Goal: Find contact information: Obtain details needed to contact an individual or organization

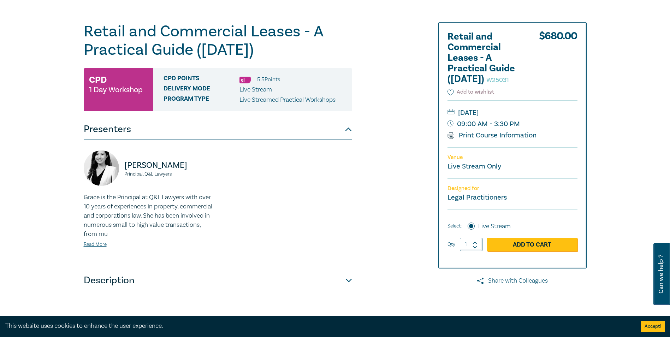
scroll to position [71, 0]
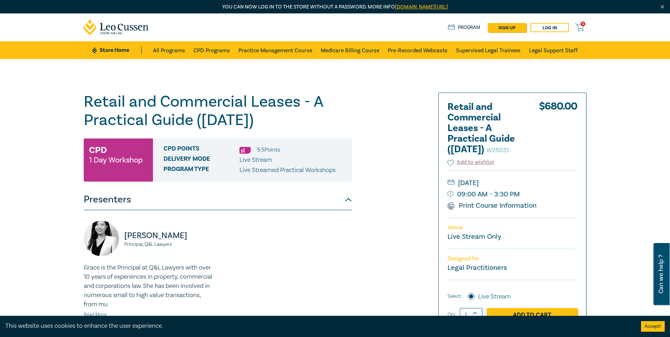
drag, startPoint x: 82, startPoint y: 101, endPoint x: 309, endPoint y: 125, distance: 228.3
click at [309, 125] on div "Retail and Commercial Leases - A Practical Guide ([DATE]) W25031 CPD 1 Day Work…" at bounding box center [249, 268] width 341 height 353
copy h1 "Retail and Commercial Leases - A Practical Guide ([DATE])"
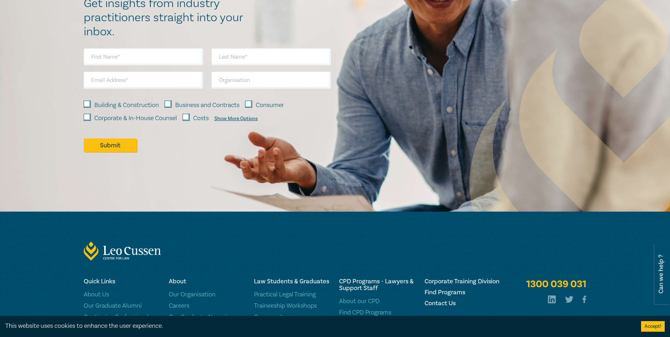
scroll to position [627, 0]
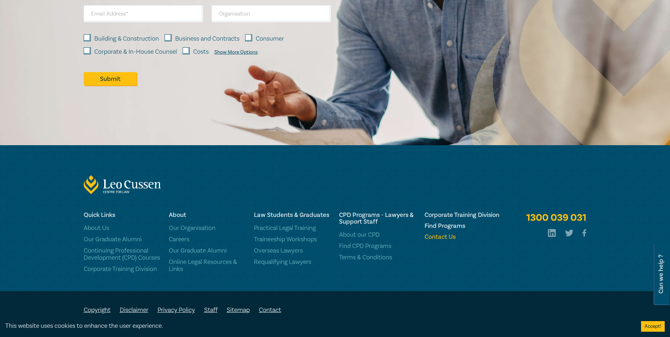
click at [444, 233] on h6 "Contact Us" at bounding box center [462, 236] width 77 height 7
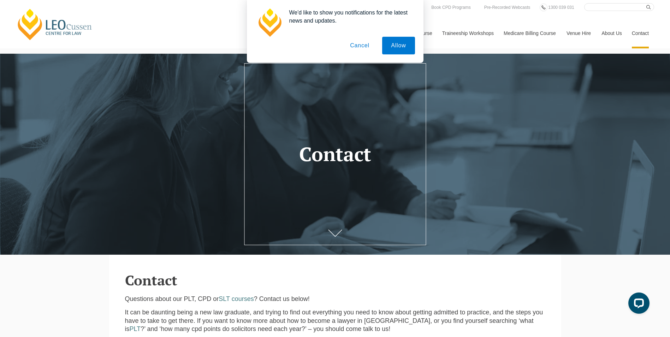
click at [352, 46] on button "Cancel" at bounding box center [359, 46] width 37 height 18
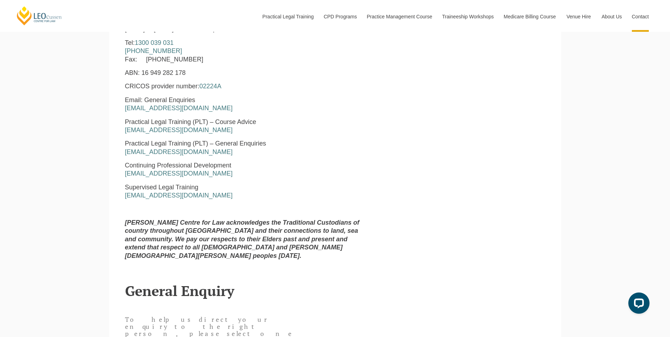
scroll to position [388, 0]
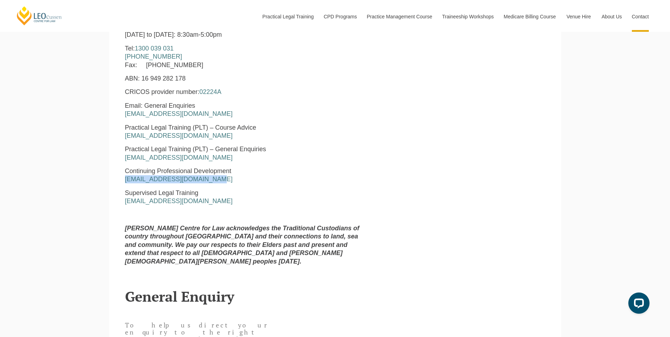
drag, startPoint x: 213, startPoint y: 181, endPoint x: 115, endPoint y: 185, distance: 97.9
click at [115, 185] on section "Leo Cussen Centre for Law Level 16 15 William Street Melbourne, Victoria, 3000 …" at bounding box center [335, 121] width 452 height 299
copy link "enquiries@leocussen.edu.au"
